Goal: Transaction & Acquisition: Purchase product/service

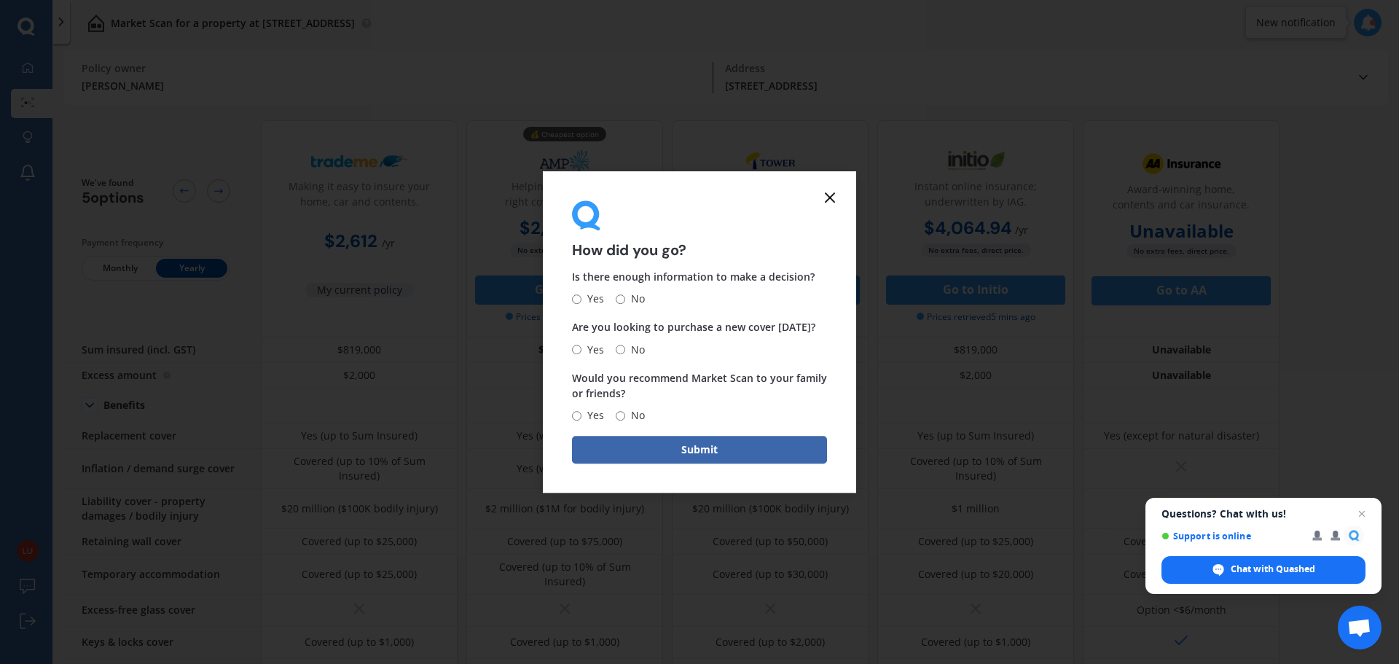
scroll to position [437, 0]
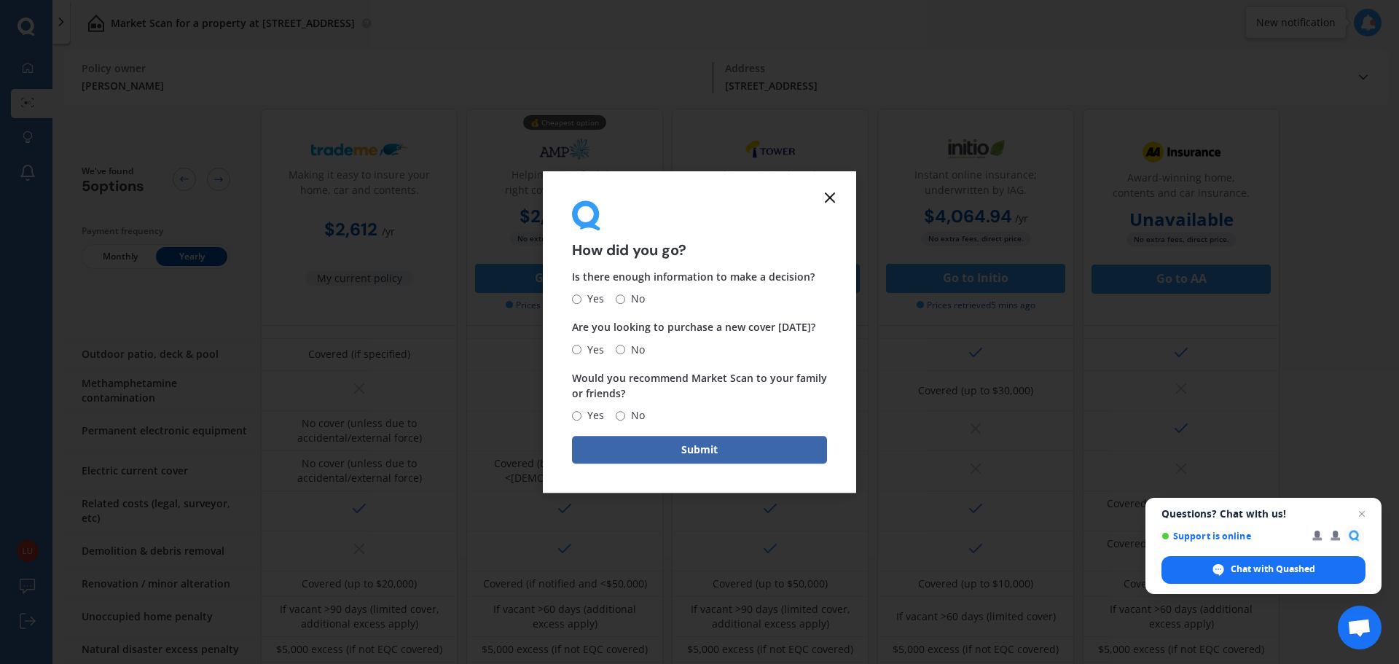
click at [827, 203] on icon at bounding box center [829, 197] width 17 height 17
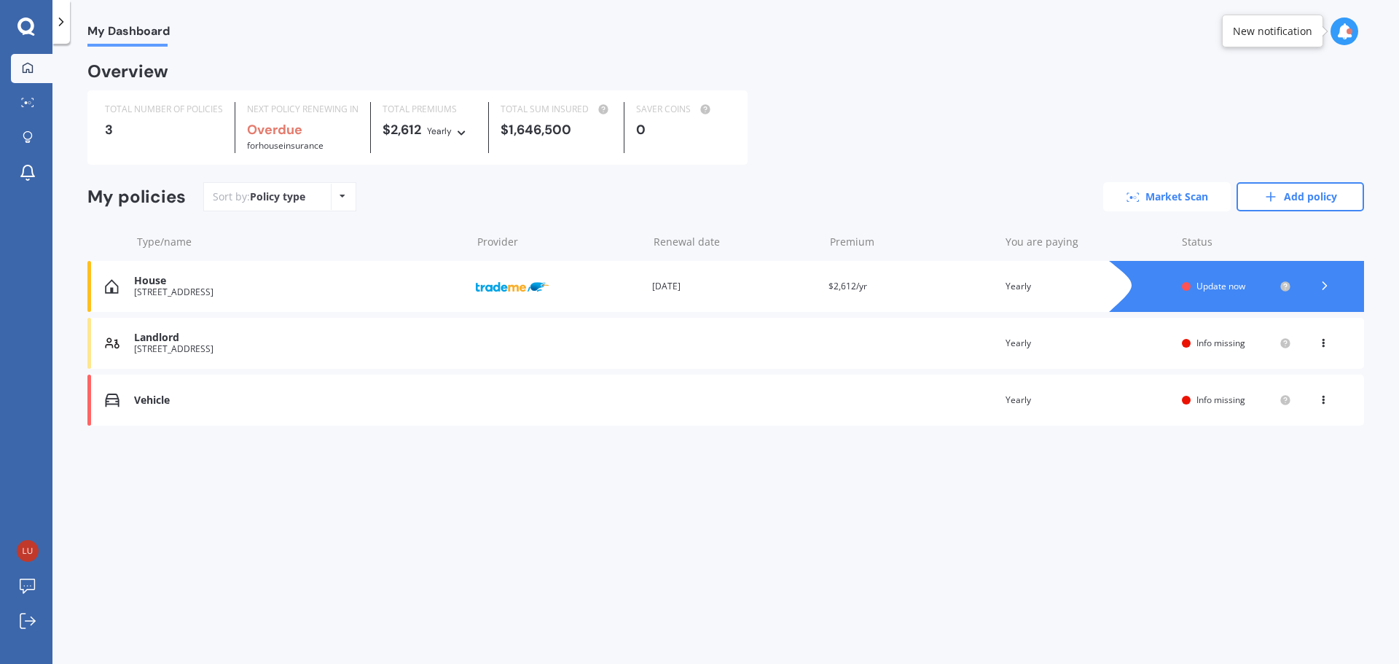
click at [1173, 208] on link "Market Scan" at bounding box center [1167, 196] width 128 height 29
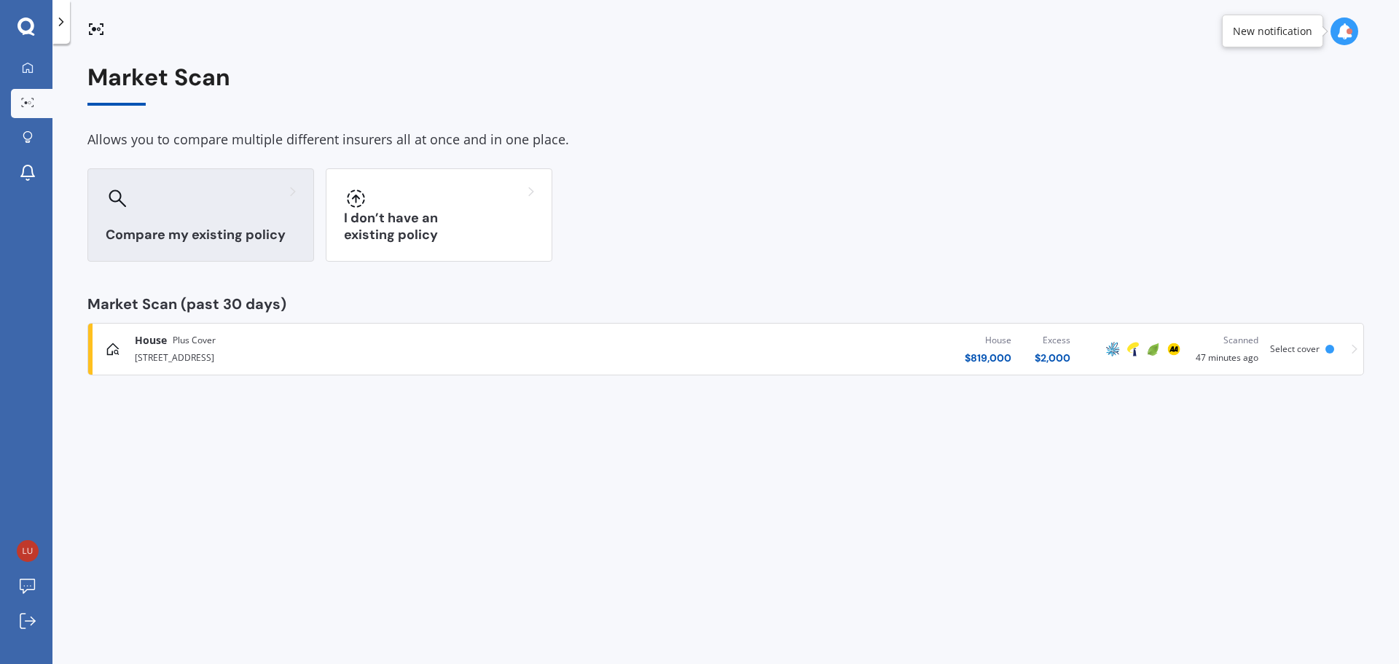
click at [233, 213] on div "Compare my existing policy" at bounding box center [200, 214] width 227 height 93
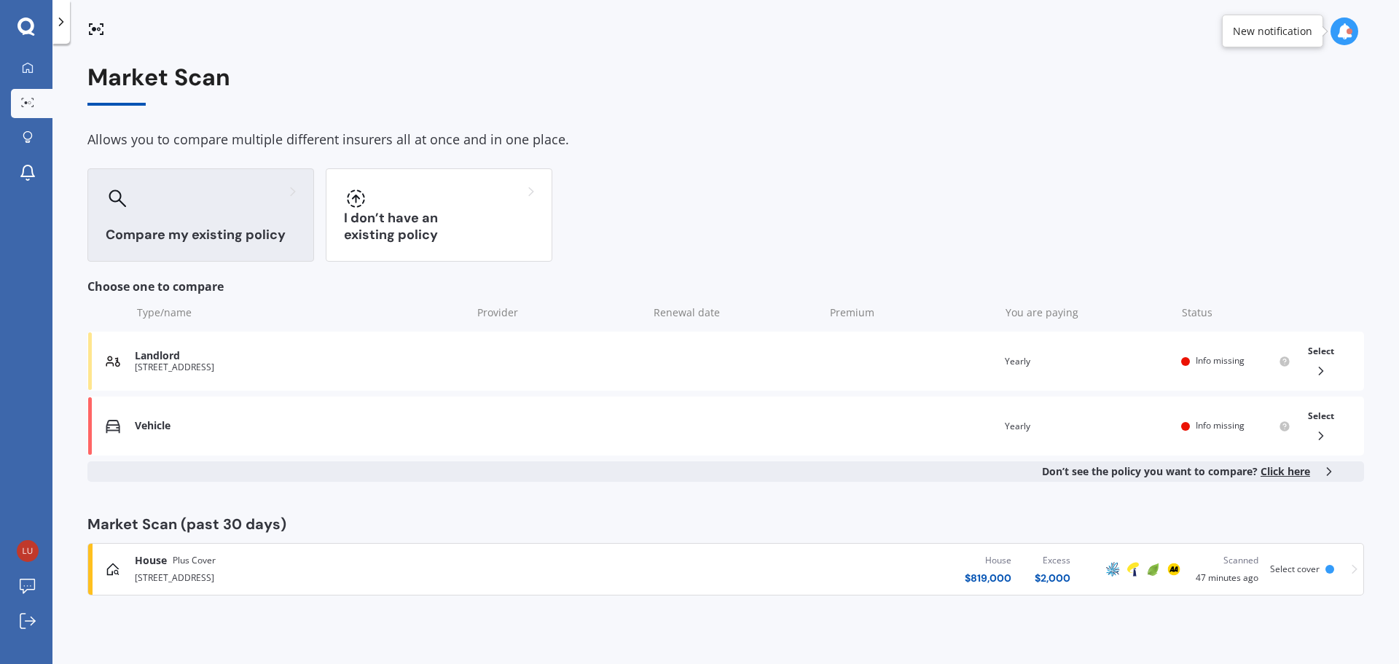
click at [233, 213] on div "Compare my existing policy" at bounding box center [200, 214] width 227 height 93
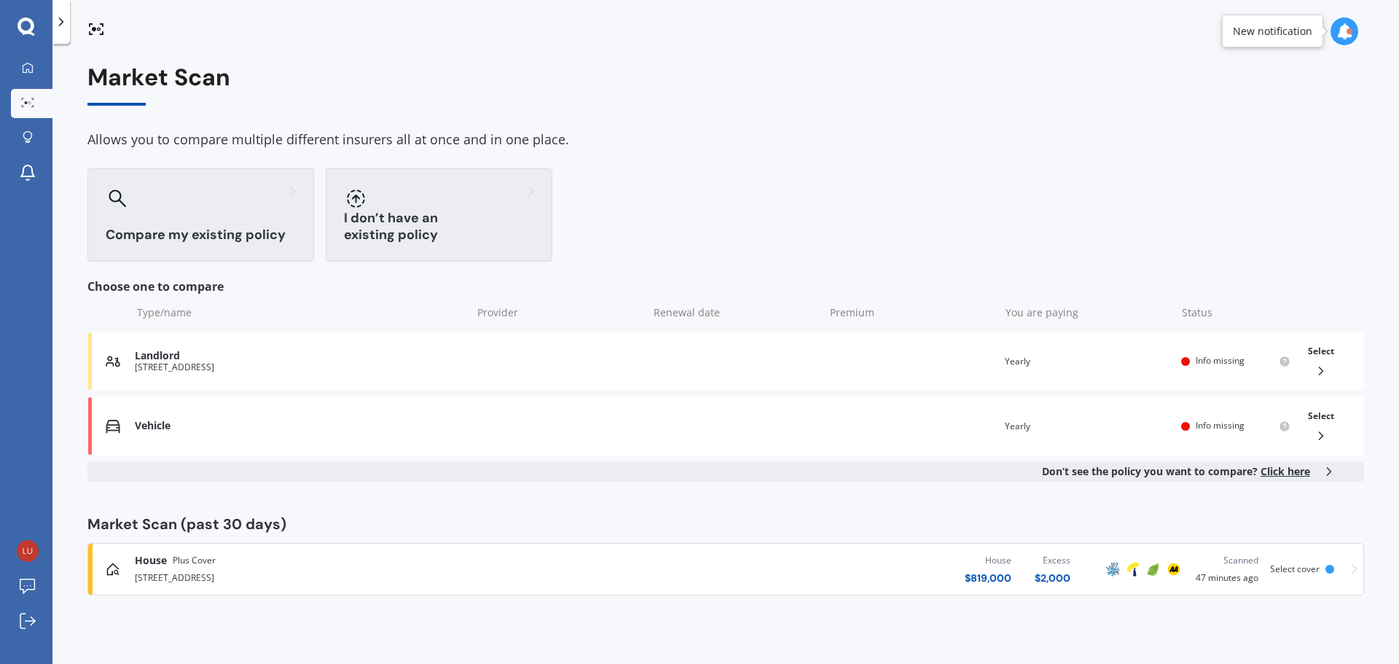
click at [371, 213] on div "I don’t have an existing policy" at bounding box center [439, 214] width 227 height 93
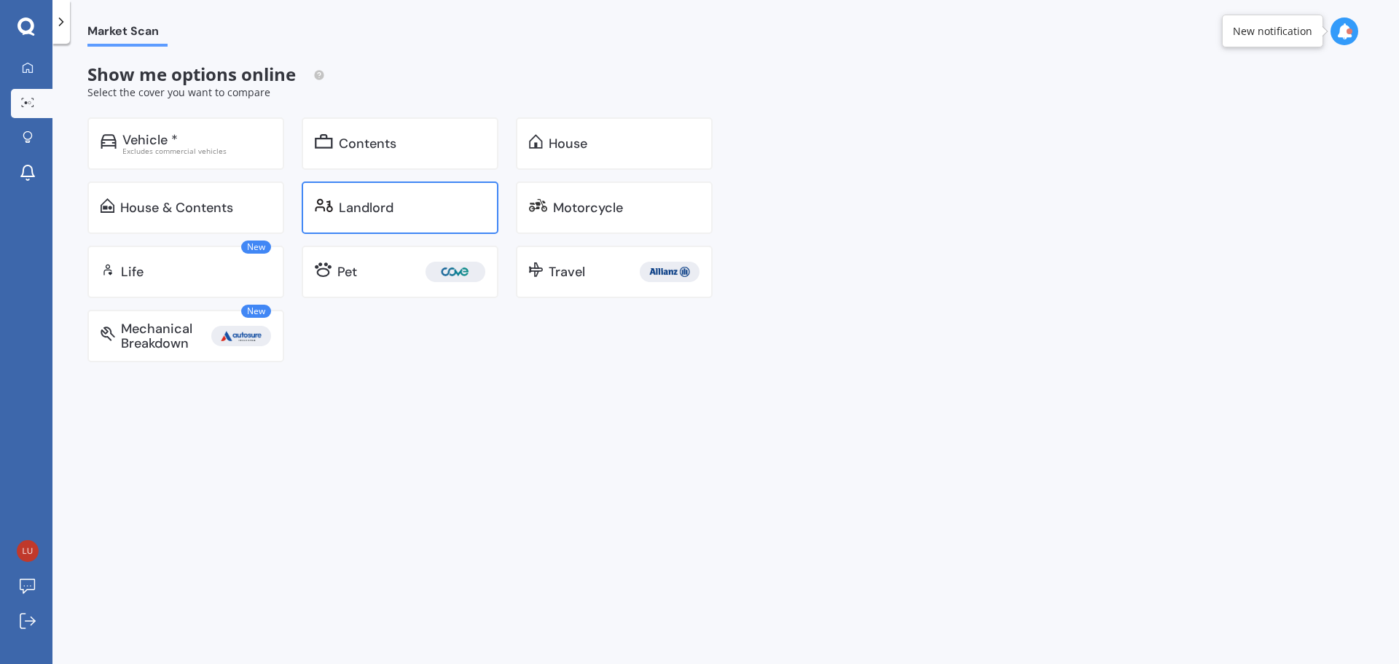
click at [356, 206] on div "Landlord" at bounding box center [366, 207] width 55 height 15
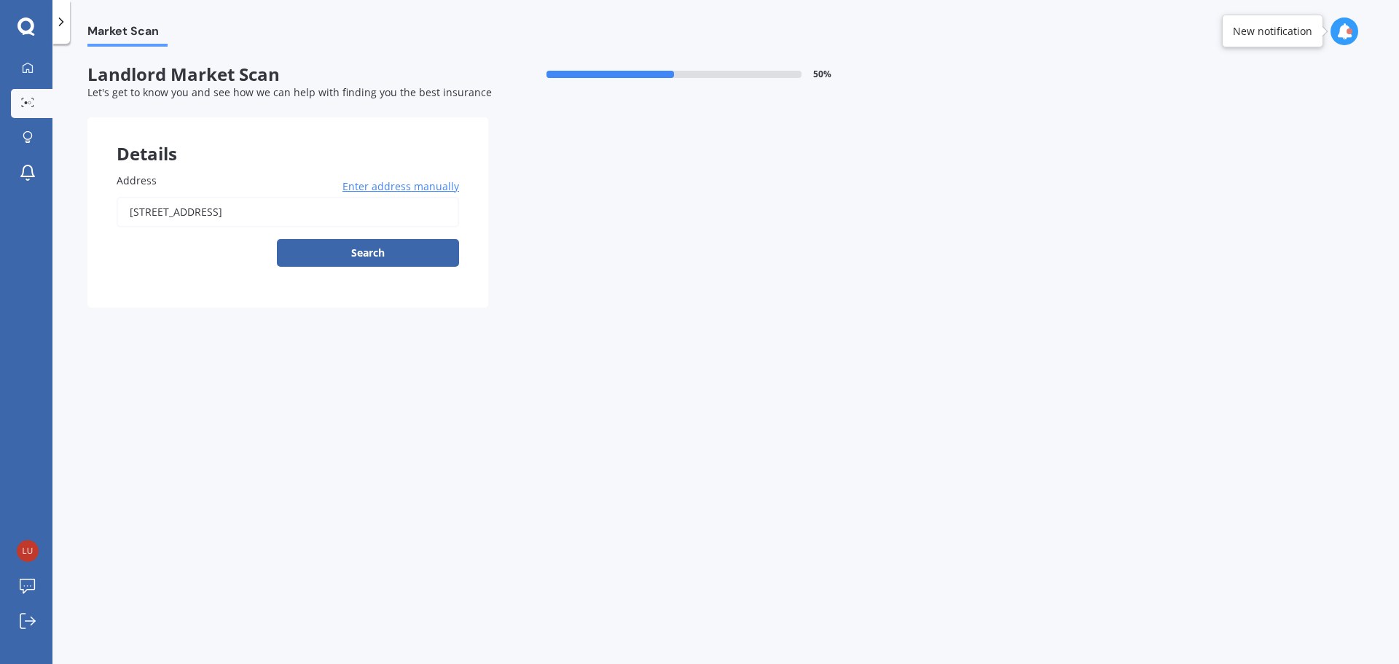
drag, startPoint x: 386, startPoint y: 209, endPoint x: 12, endPoint y: 211, distance: 373.9
click at [12, 211] on div "My Dashboard Market Scan Explore insurance Notifications [PERSON_NAME] Submit f…" at bounding box center [699, 332] width 1399 height 664
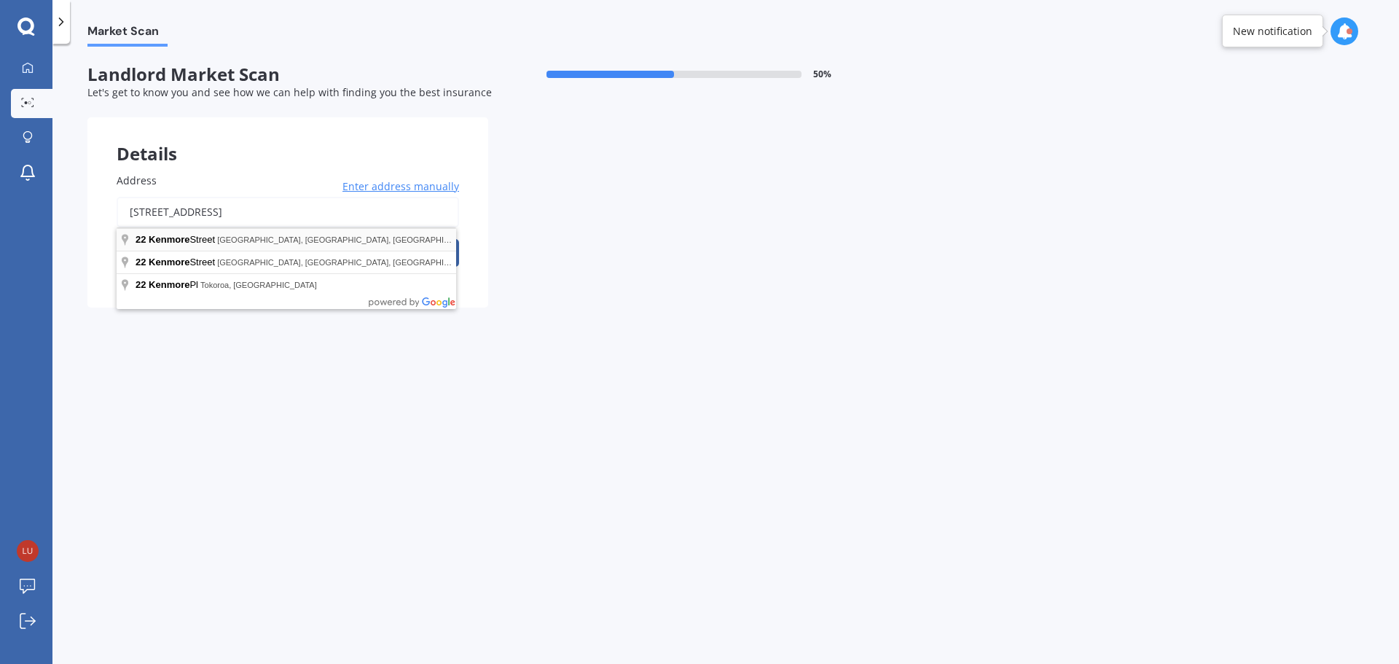
type input "[STREET_ADDRESS]"
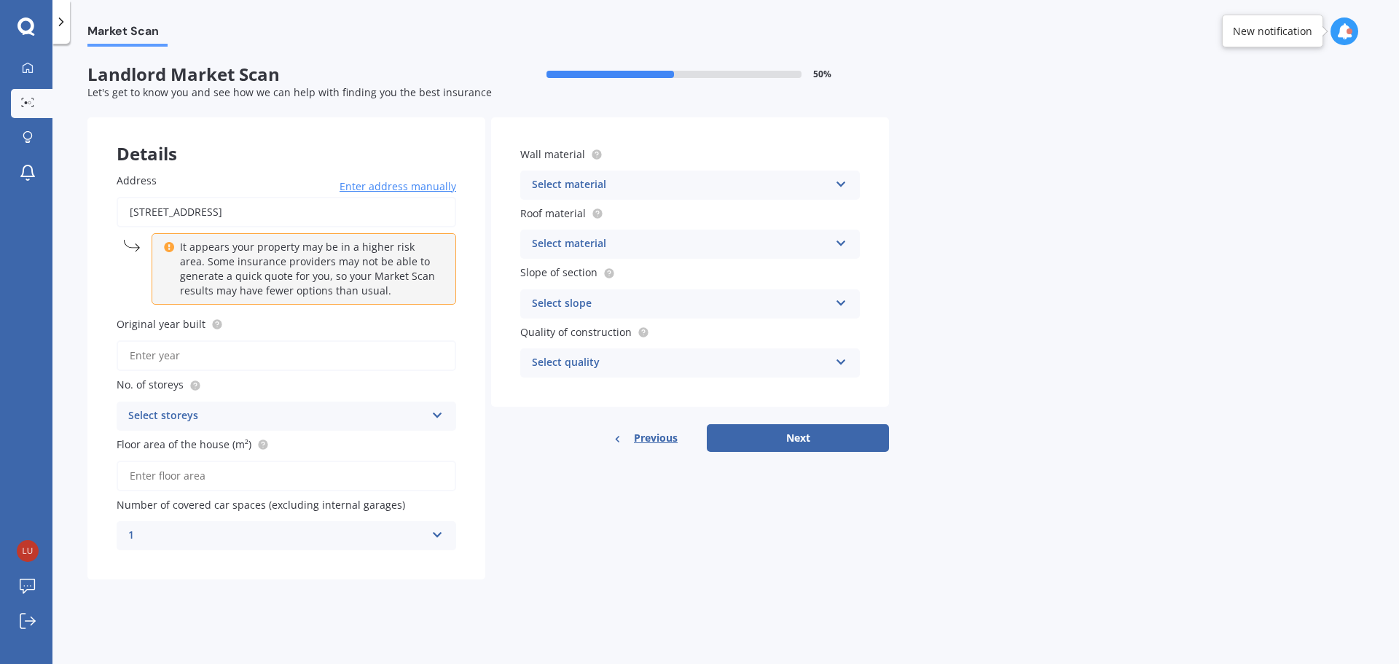
click at [216, 351] on input "Original year built" at bounding box center [287, 355] width 340 height 31
type input "1960"
click at [222, 415] on div "Select storeys" at bounding box center [276, 415] width 297 height 17
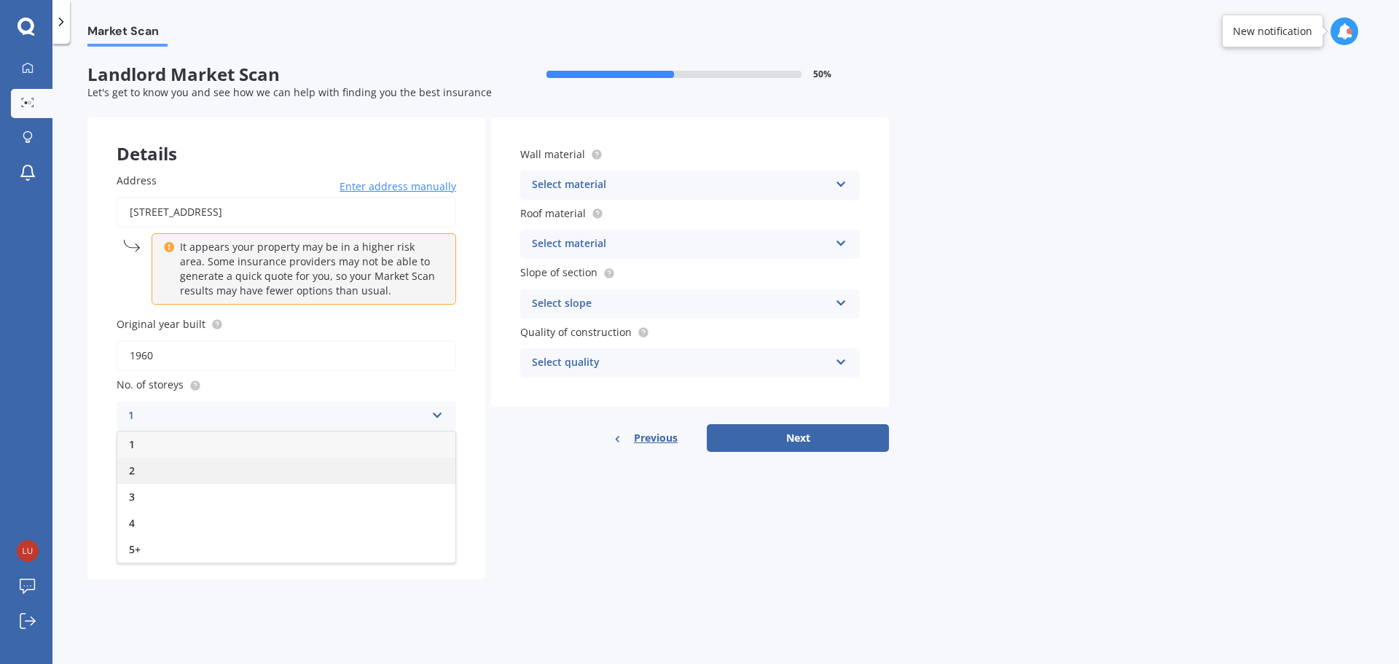
click at [214, 478] on div "2" at bounding box center [286, 471] width 338 height 26
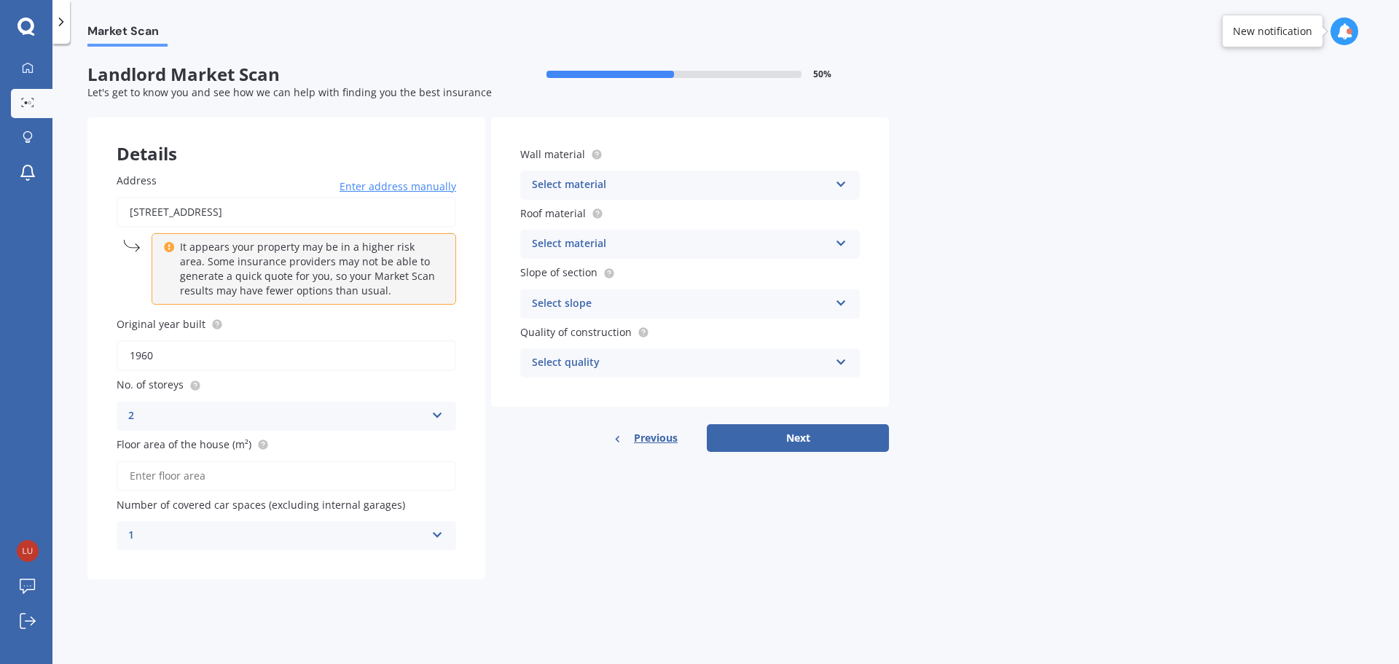
click at [164, 477] on input "Floor area of the house (m²)" at bounding box center [287, 476] width 340 height 31
type input "130"
click at [249, 542] on div "1" at bounding box center [276, 535] width 297 height 17
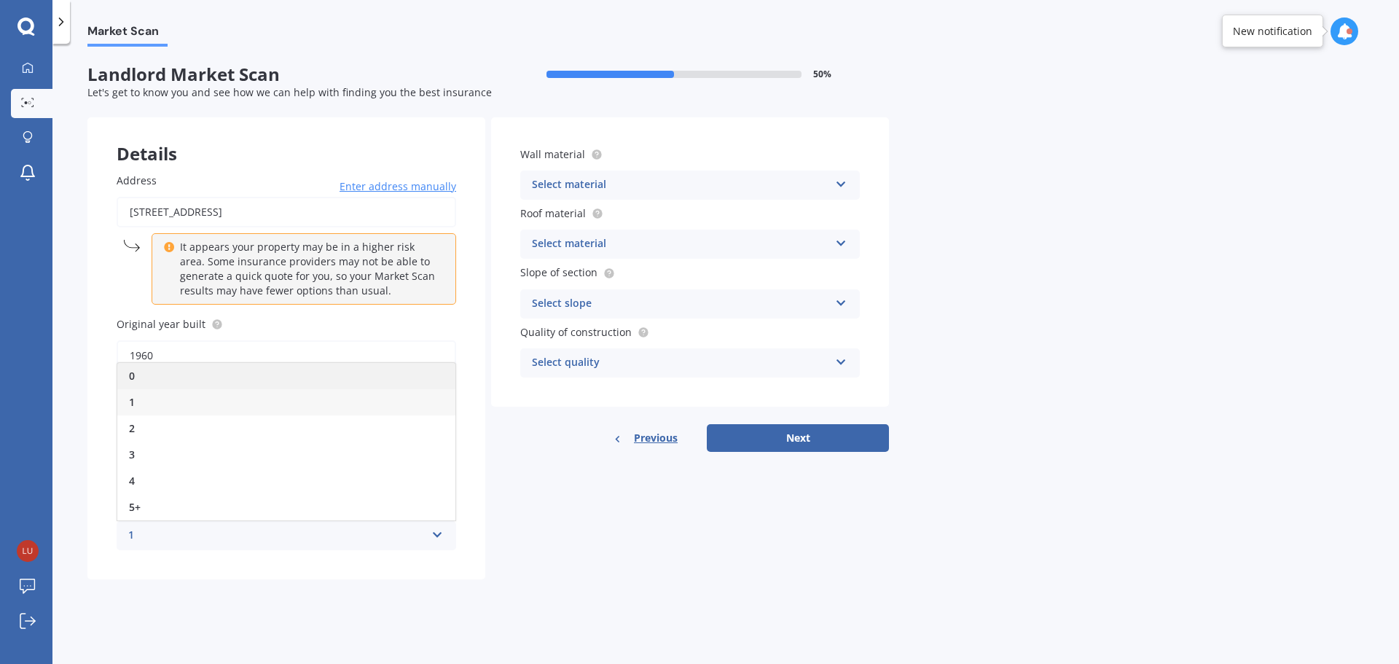
click at [253, 384] on div "0" at bounding box center [286, 376] width 338 height 26
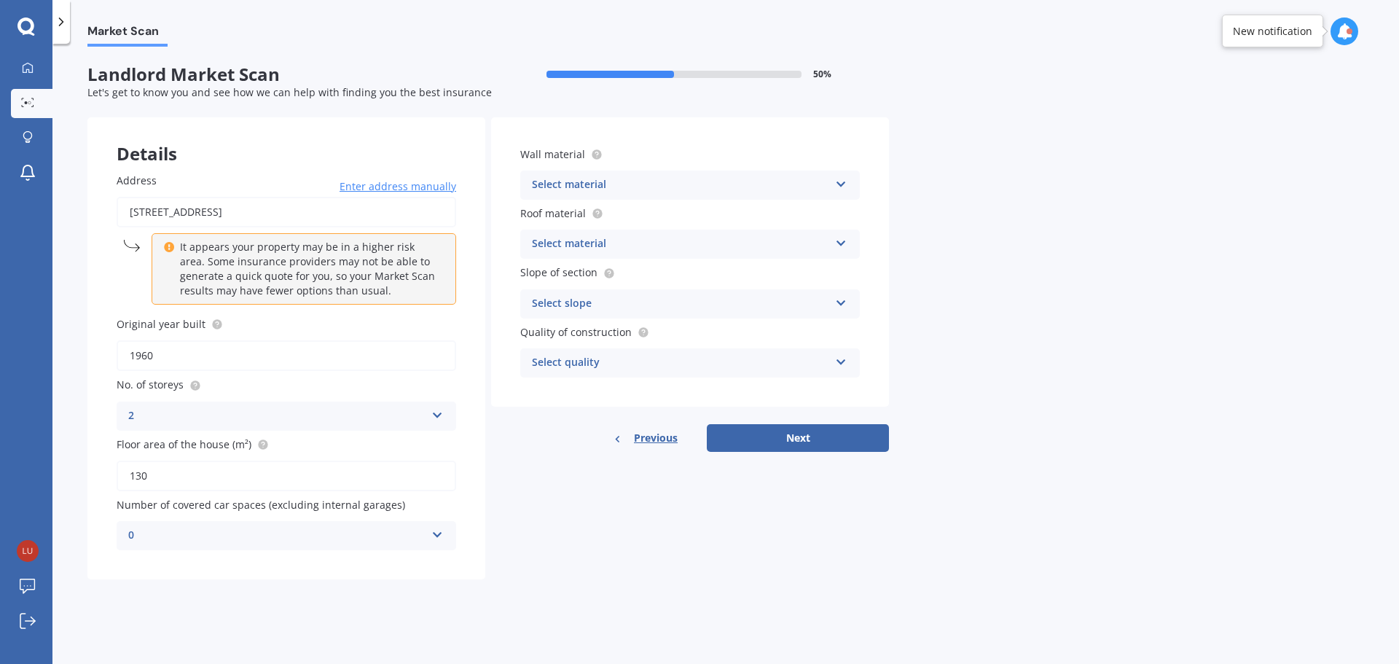
click at [623, 193] on div "Select material" at bounding box center [680, 184] width 297 height 17
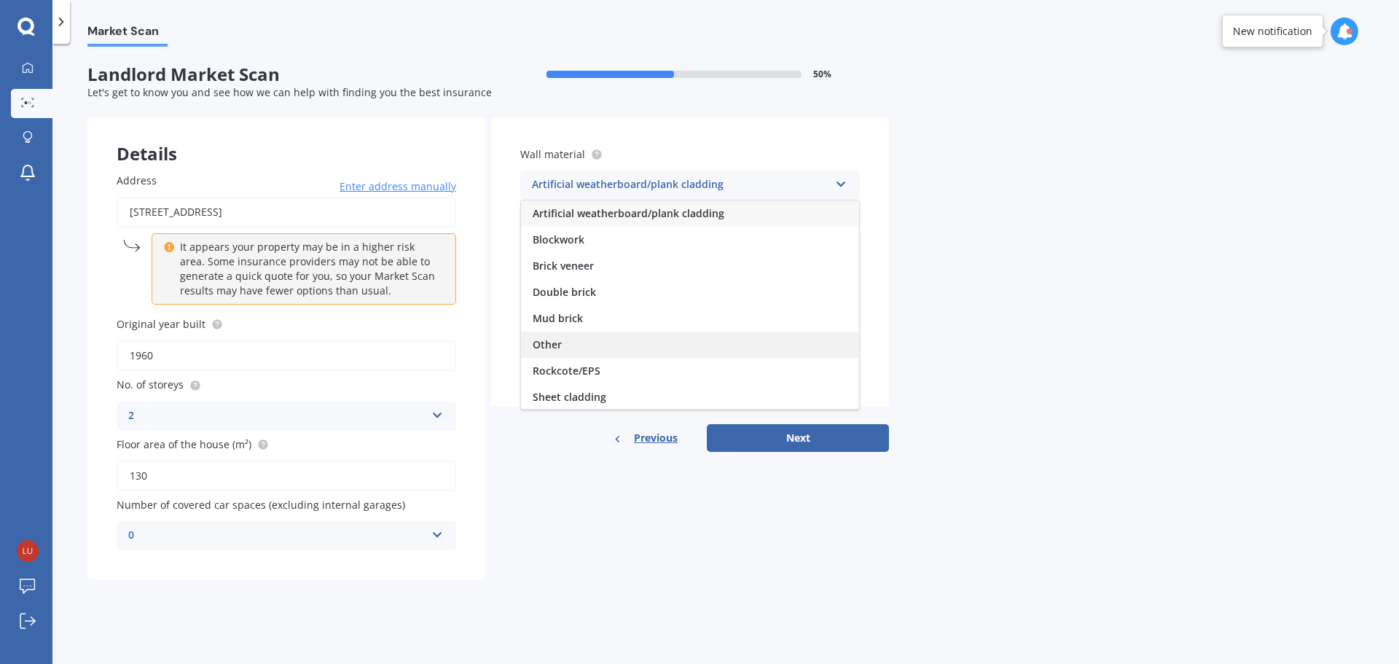
scroll to position [133, 0]
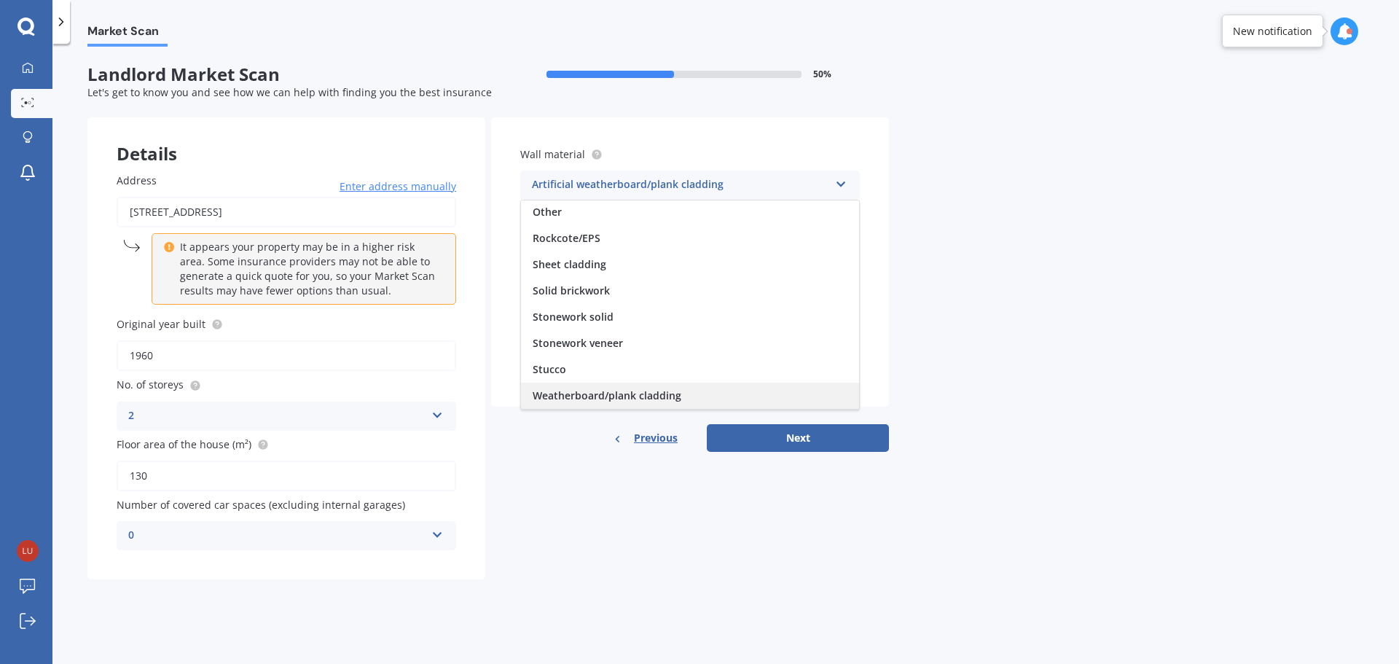
click at [596, 399] on span "Weatherboard/plank cladding" at bounding box center [607, 395] width 149 height 14
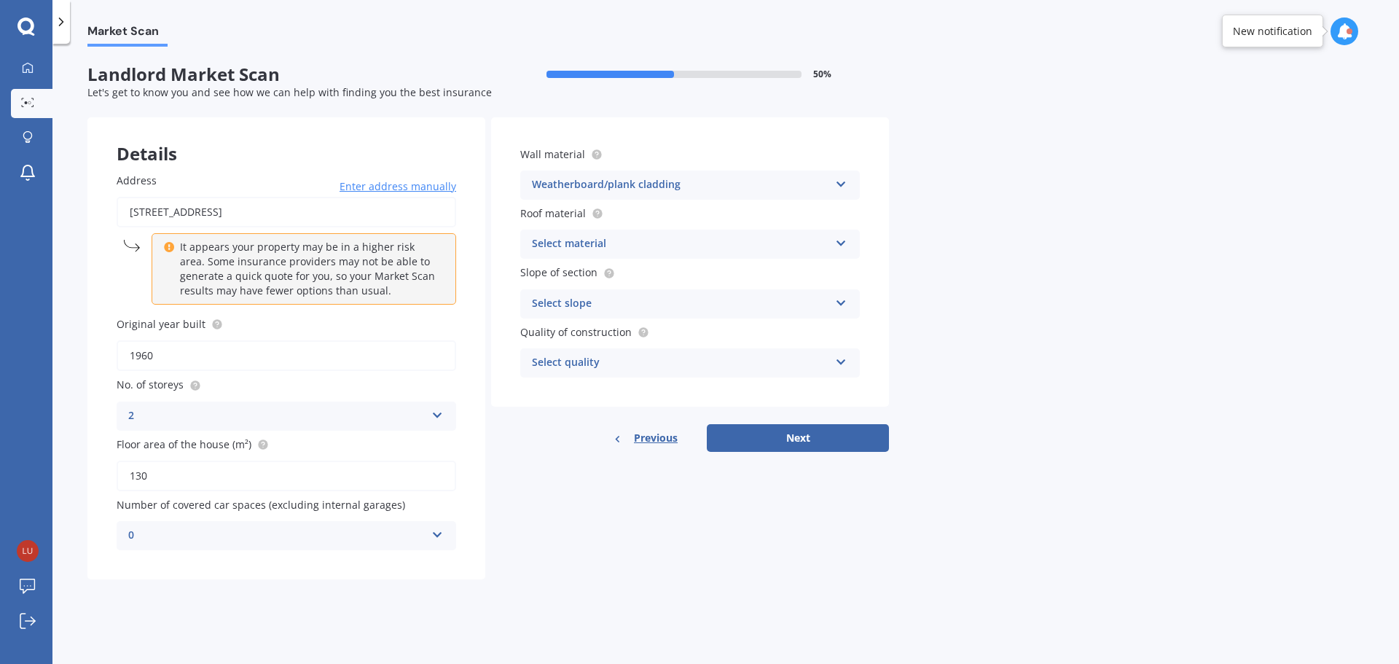
click at [630, 243] on div "Select material" at bounding box center [680, 243] width 297 height 17
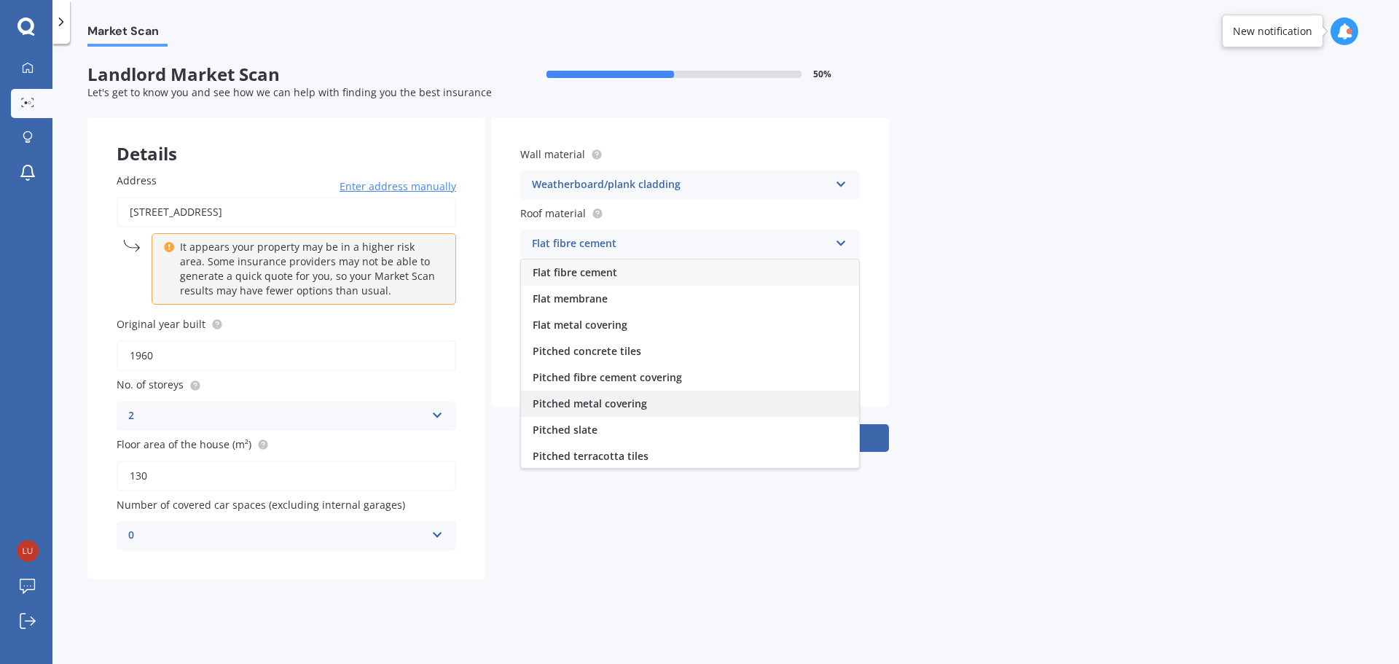
click at [616, 400] on span "Pitched metal covering" at bounding box center [590, 403] width 114 height 14
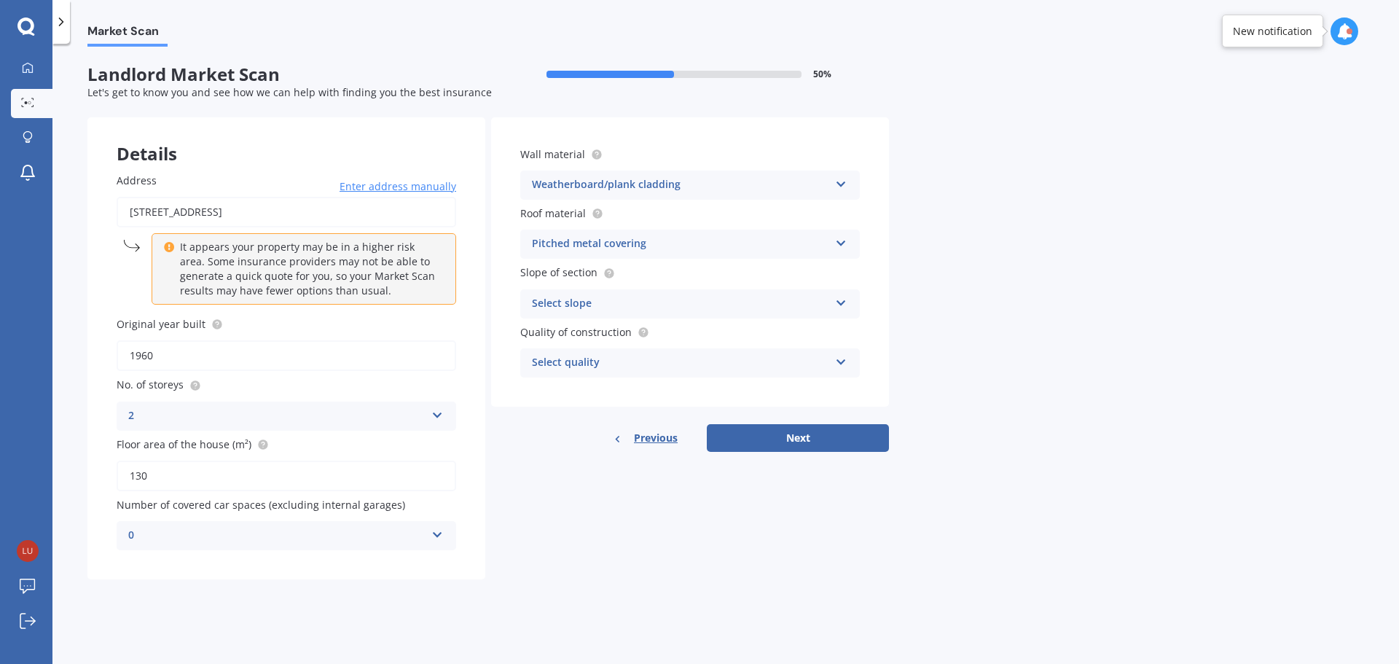
click at [638, 305] on div "Select slope" at bounding box center [680, 303] width 297 height 17
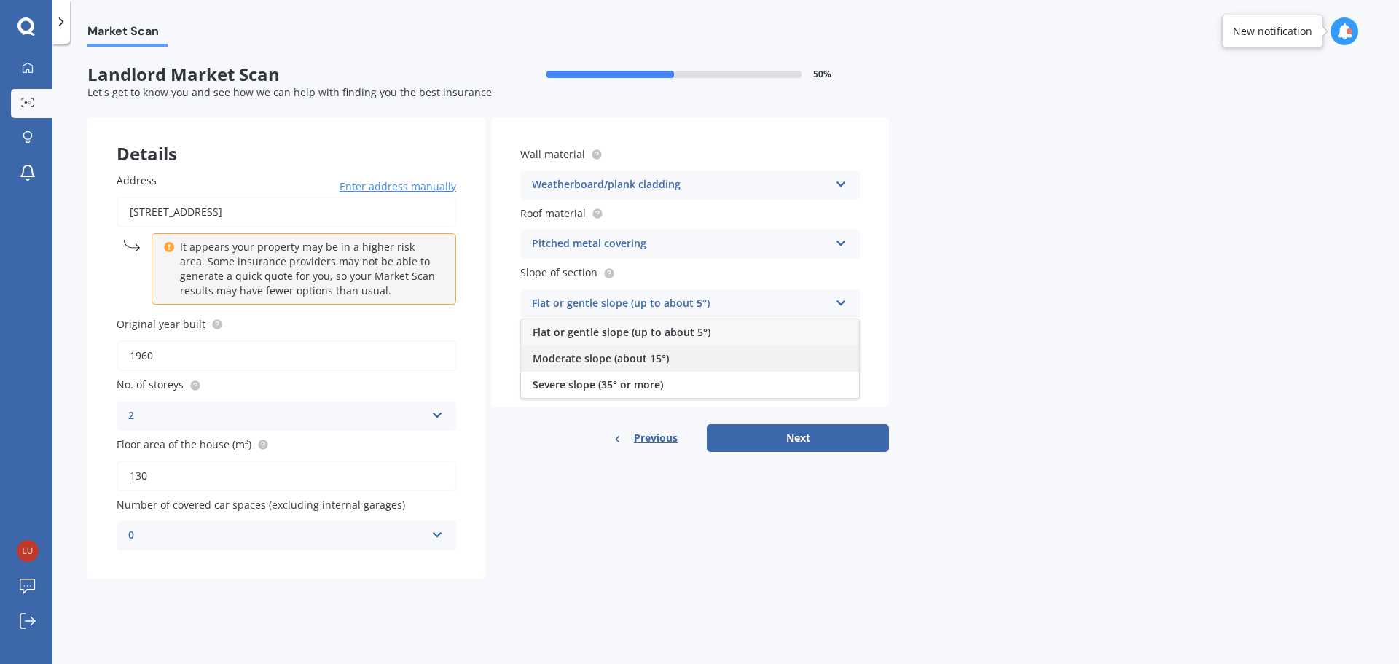
click at [624, 364] on span "Moderate slope (about 15°)" at bounding box center [601, 358] width 136 height 14
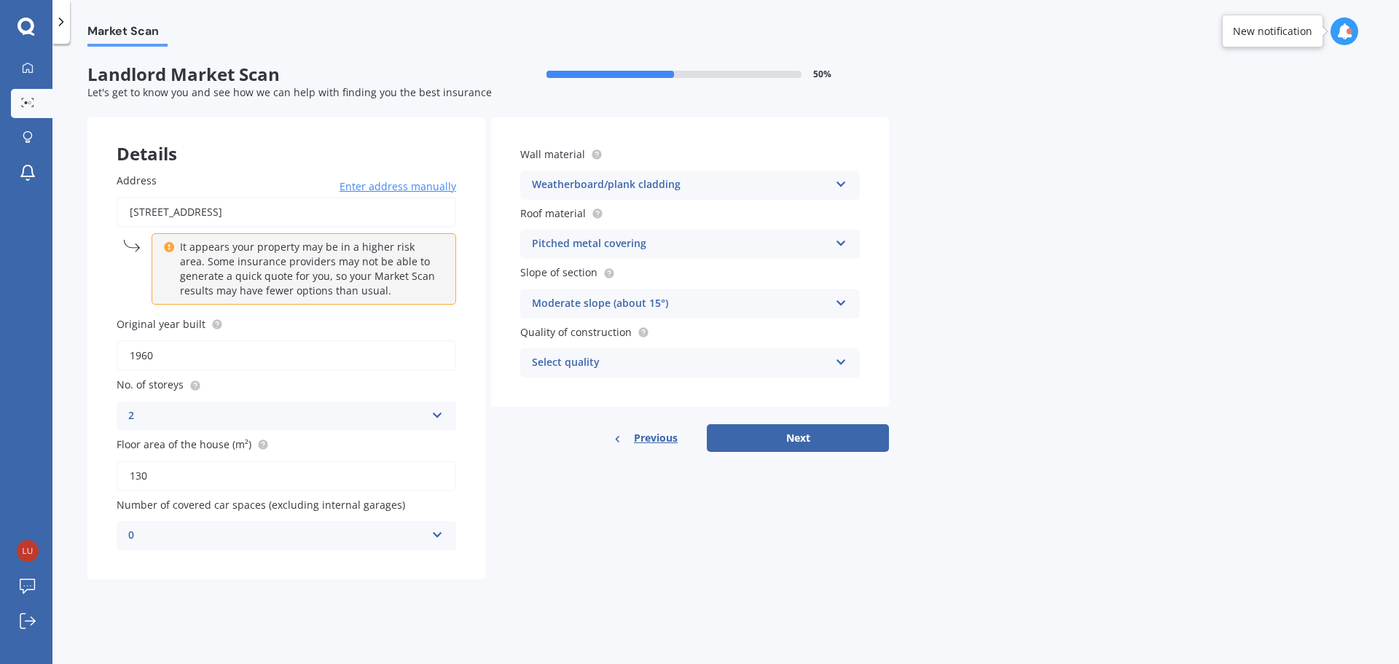
click at [689, 317] on div "Moderate slope (about 15°) Flat or gentle slope (up to about 5°) Moderate slope…" at bounding box center [690, 303] width 340 height 29
click at [733, 292] on div "Moderate slope (about 15°) Flat or gentle slope (up to about 5°) Moderate slope…" at bounding box center [690, 303] width 340 height 29
click at [665, 374] on div "Select quality Standard High Prestige" at bounding box center [690, 362] width 340 height 29
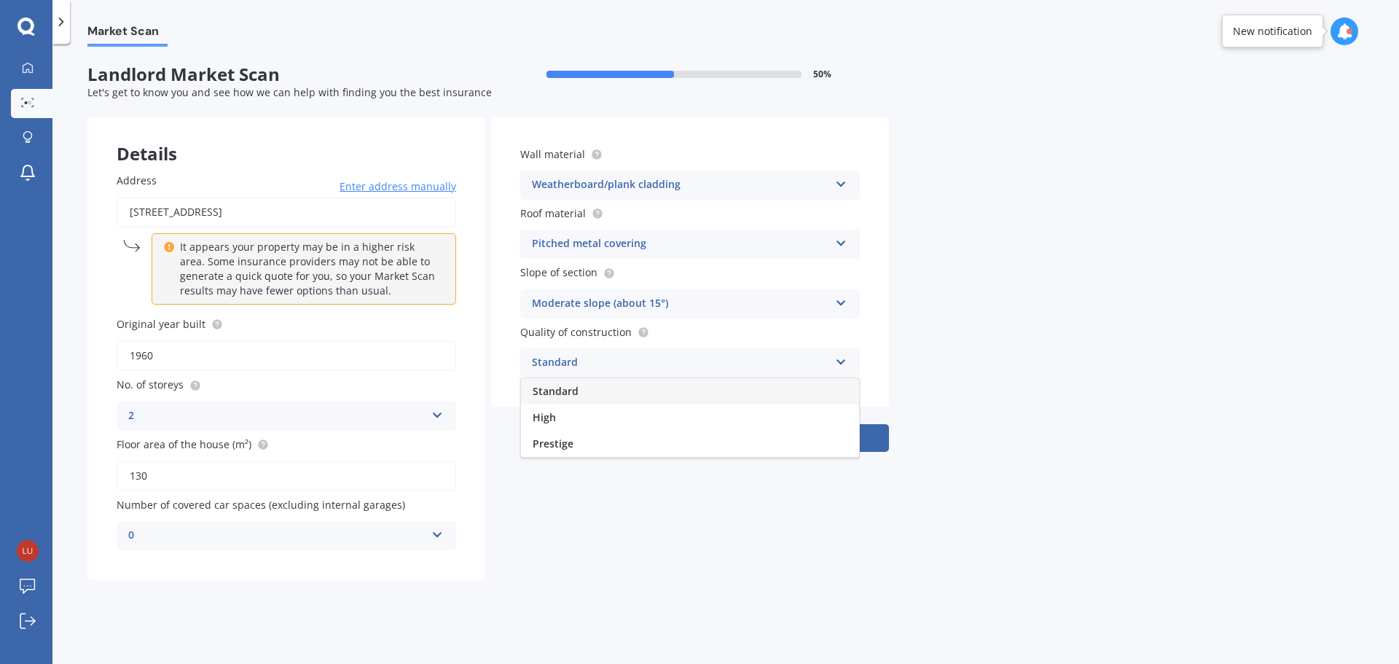
click at [653, 396] on div "Standard" at bounding box center [690, 391] width 338 height 26
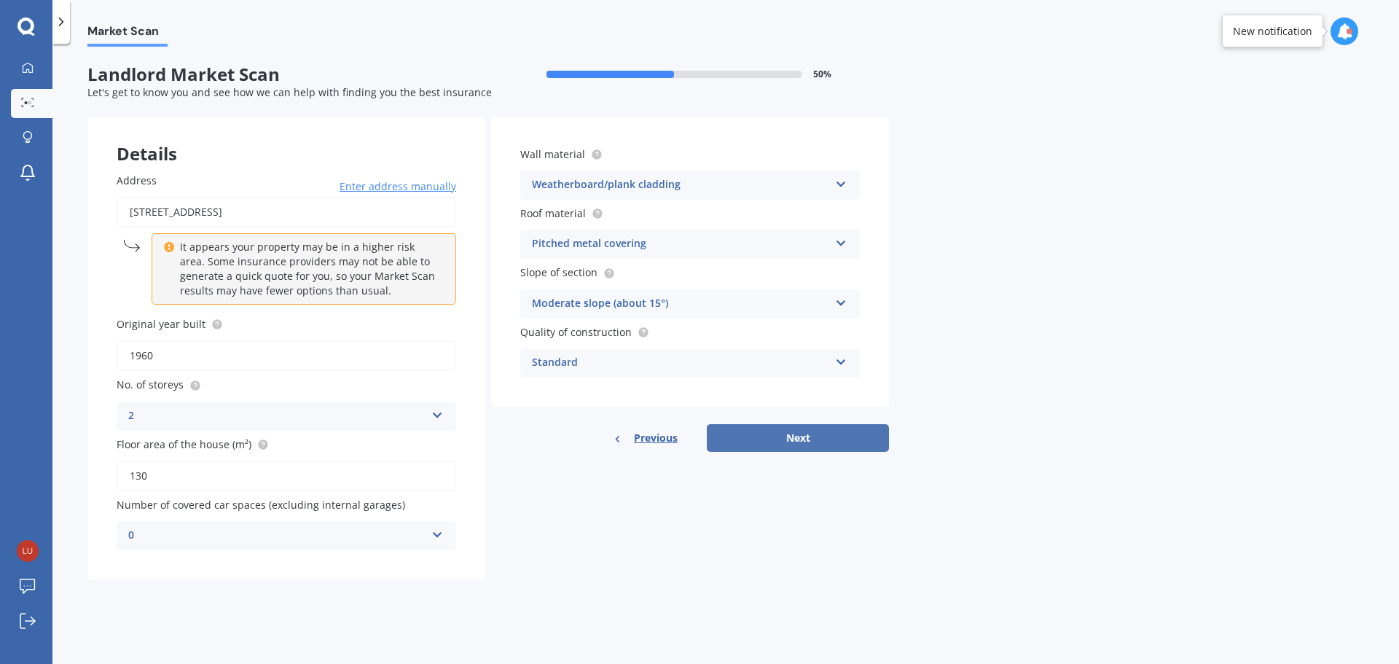
click at [840, 442] on button "Next" at bounding box center [798, 438] width 182 height 28
select select "23"
select select "08"
select select "1991"
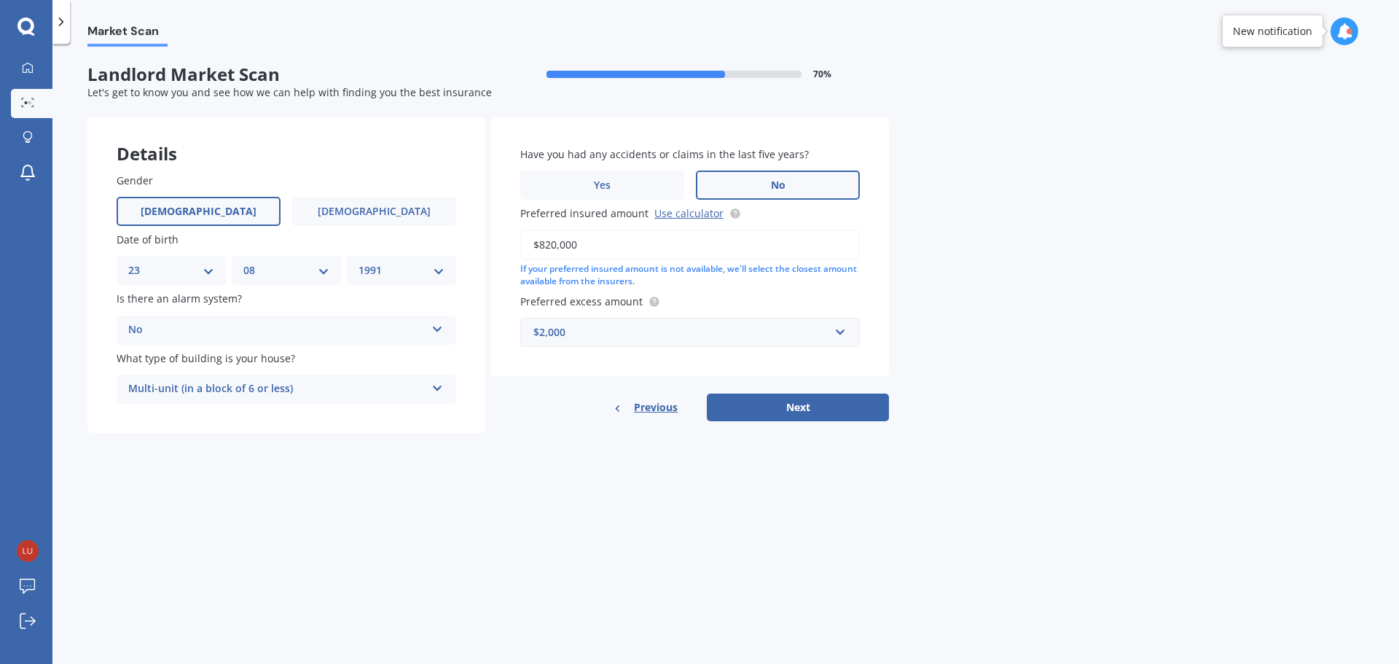
click at [310, 397] on div "Multi-unit (in a block of 6 or less)" at bounding box center [276, 388] width 297 height 17
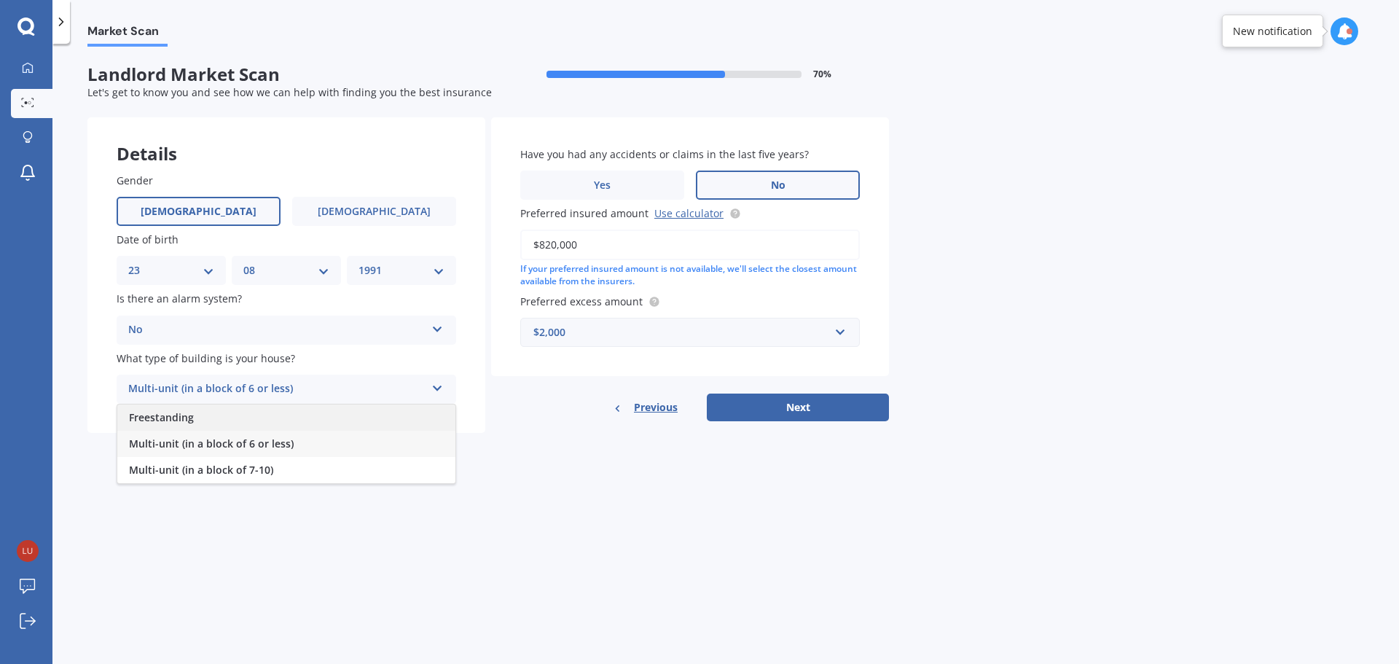
click at [301, 414] on div "Freestanding" at bounding box center [286, 418] width 338 height 26
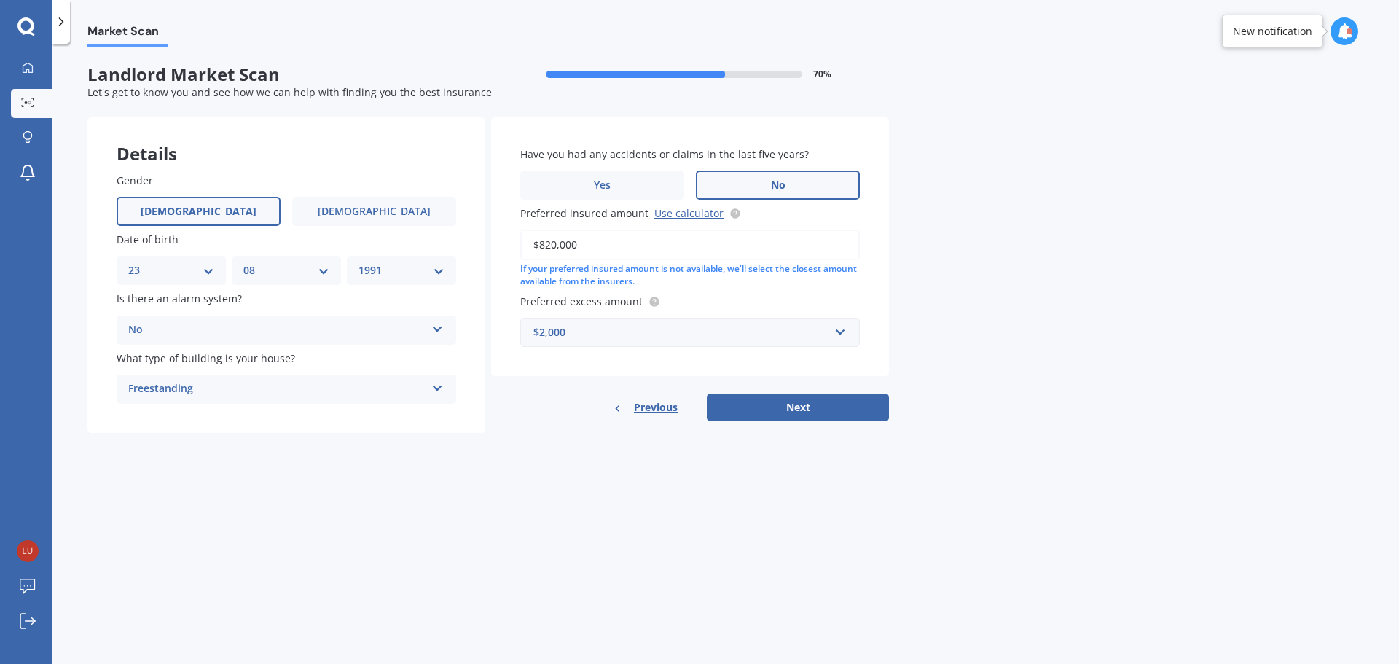
drag, startPoint x: 613, startPoint y: 244, endPoint x: 402, endPoint y: 227, distance: 212.1
click at [402, 227] on div "Details Gender [DEMOGRAPHIC_DATA] [DEMOGRAPHIC_DATA] Date of birth DD 01 02 03 …" at bounding box center [488, 275] width 802 height 316
type input "$550,000"
click at [643, 328] on div "$2,000" at bounding box center [682, 332] width 296 height 16
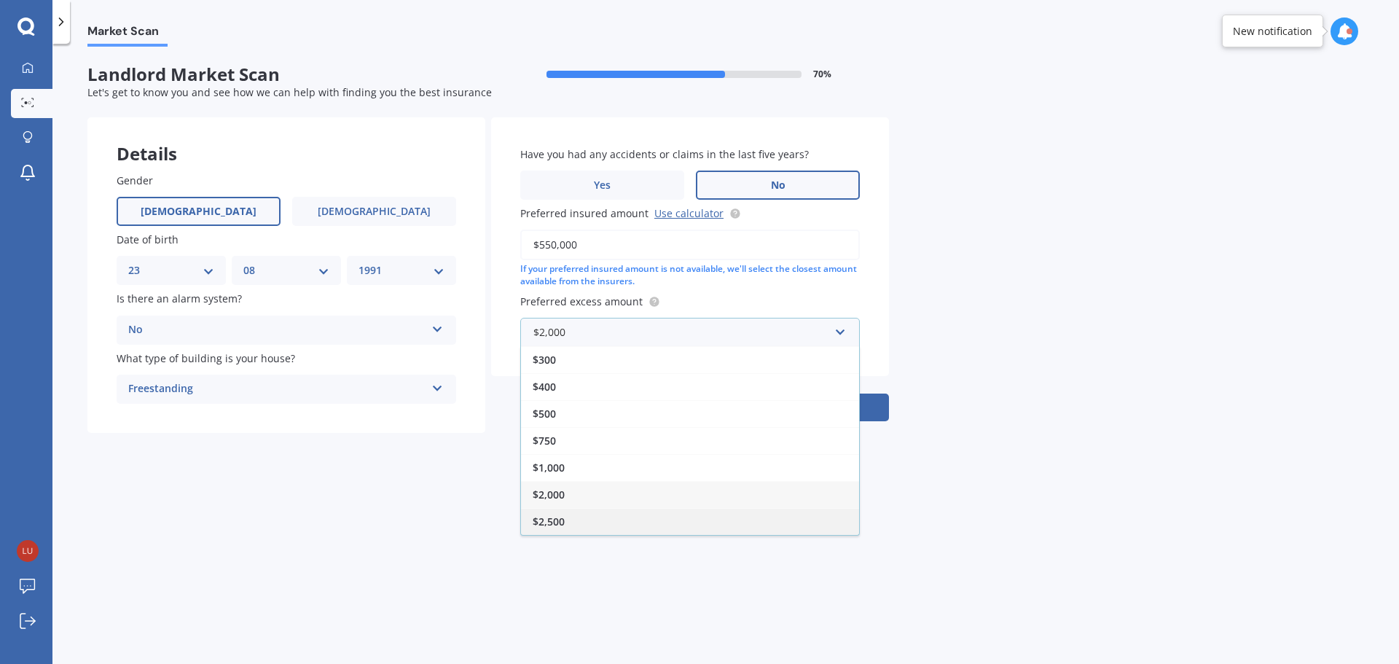
click at [577, 528] on div "$2,500" at bounding box center [690, 521] width 338 height 27
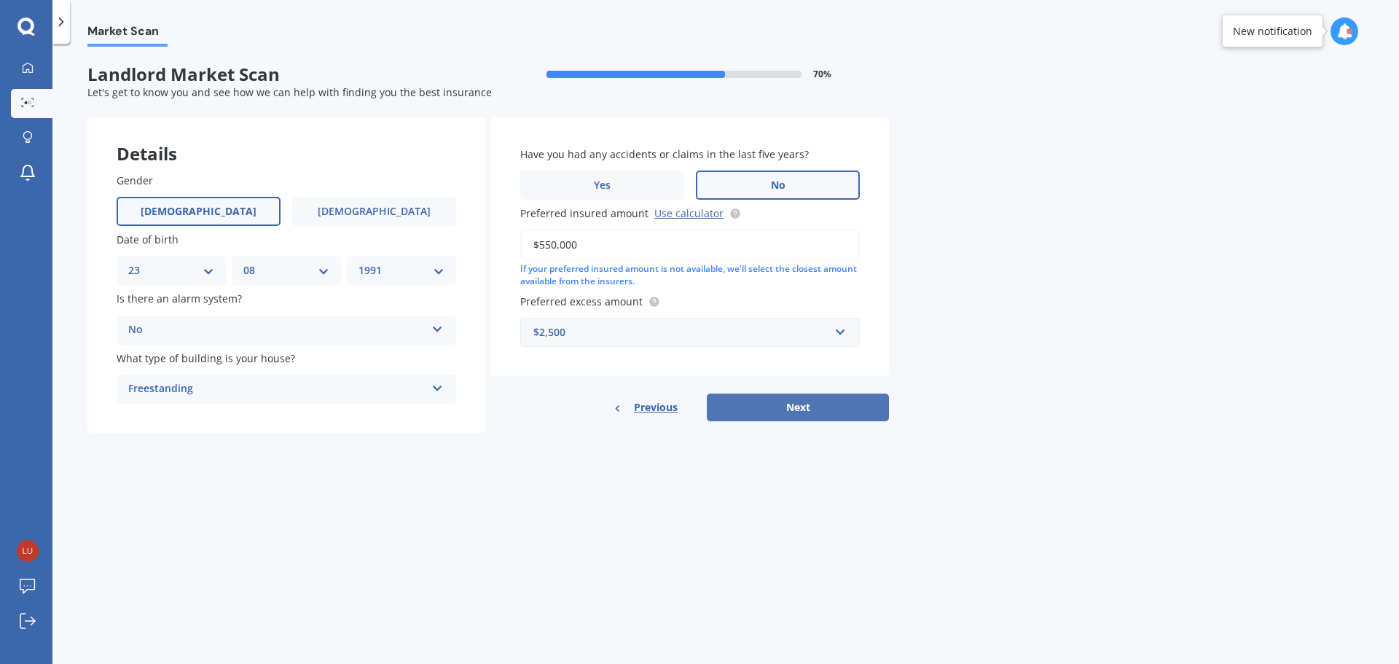
click at [800, 411] on button "Next" at bounding box center [798, 408] width 182 height 28
select select "23"
select select "08"
select select "1991"
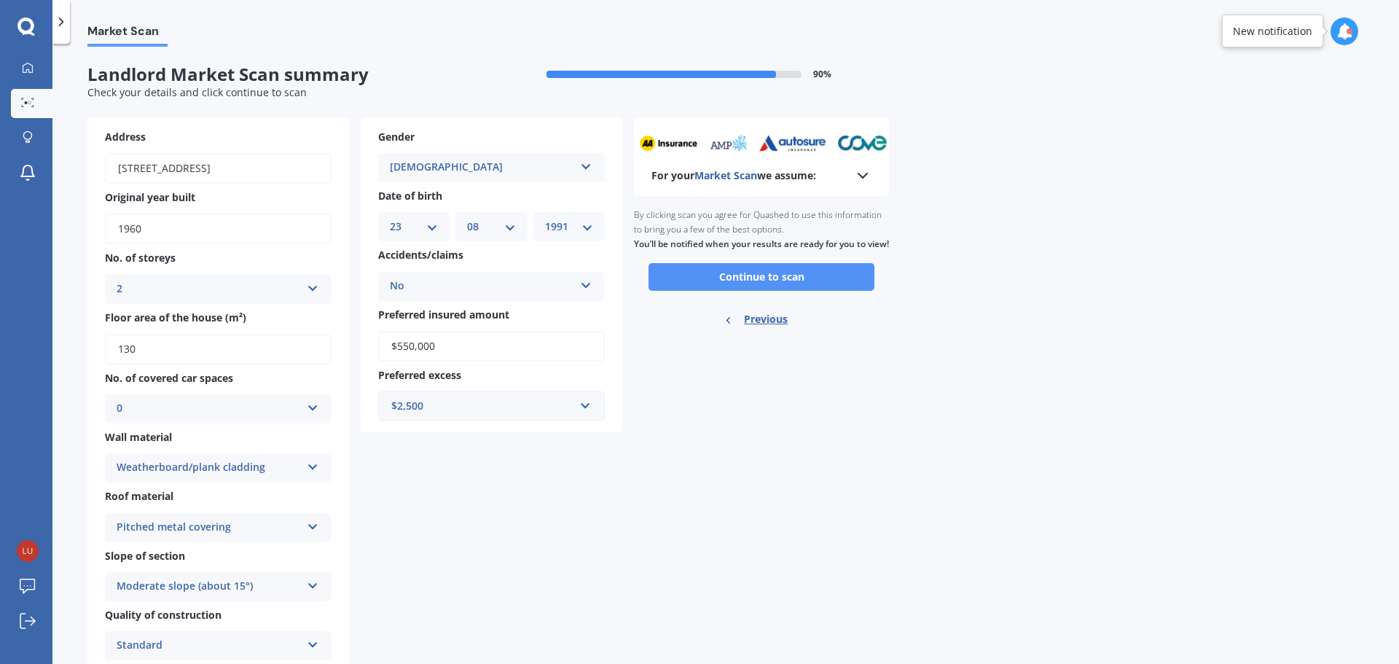
click at [714, 287] on button "Continue to scan" at bounding box center [762, 277] width 226 height 28
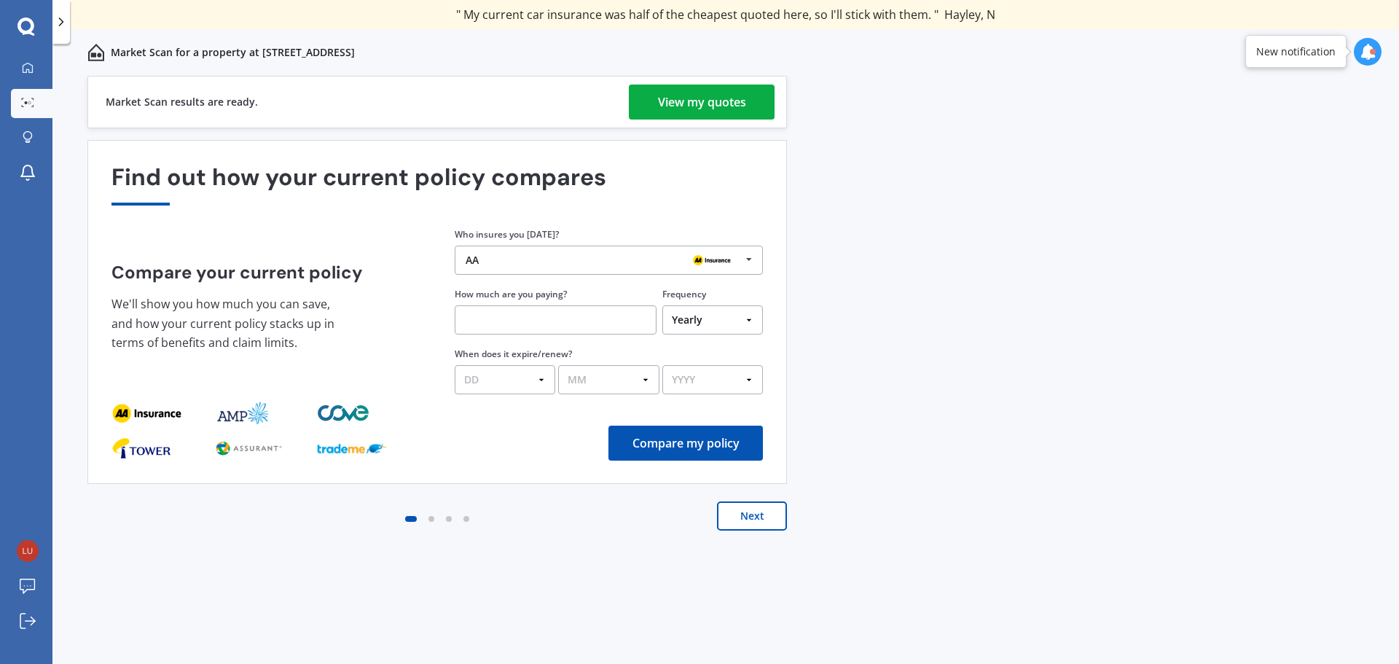
click at [708, 109] on div "View my quotes" at bounding box center [702, 102] width 88 height 35
